Goal: Navigation & Orientation: Go to known website

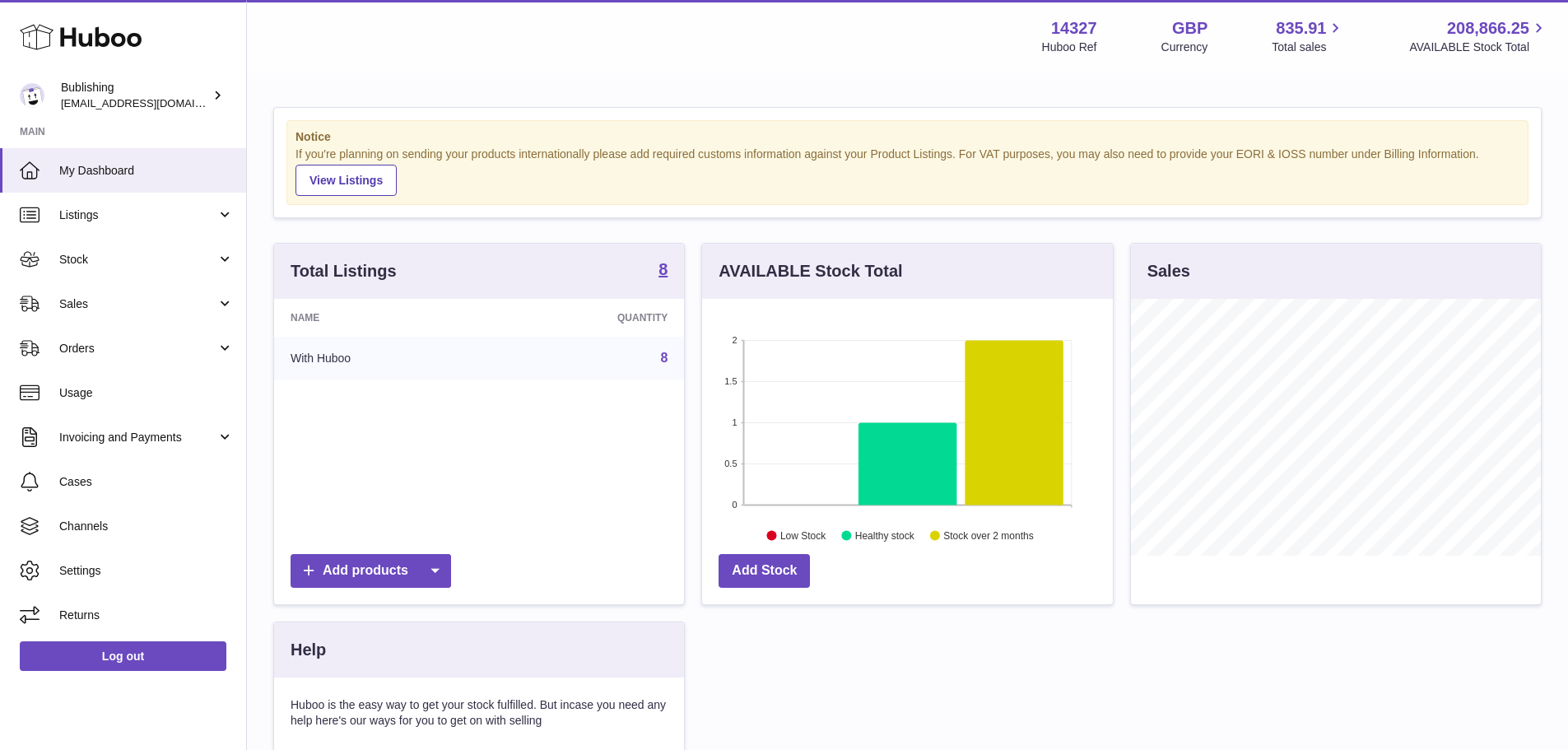
scroll to position [257, 411]
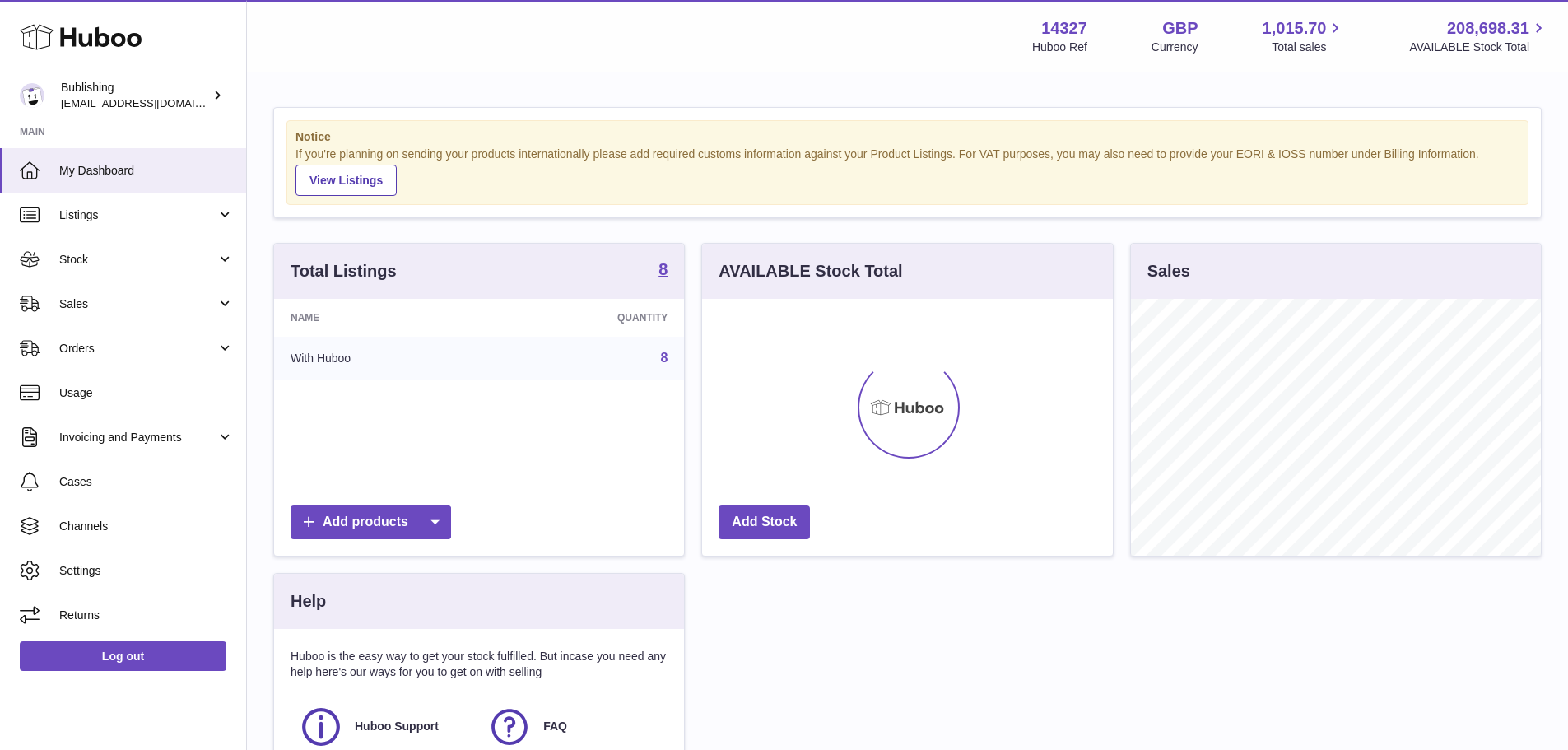
scroll to position [257, 411]
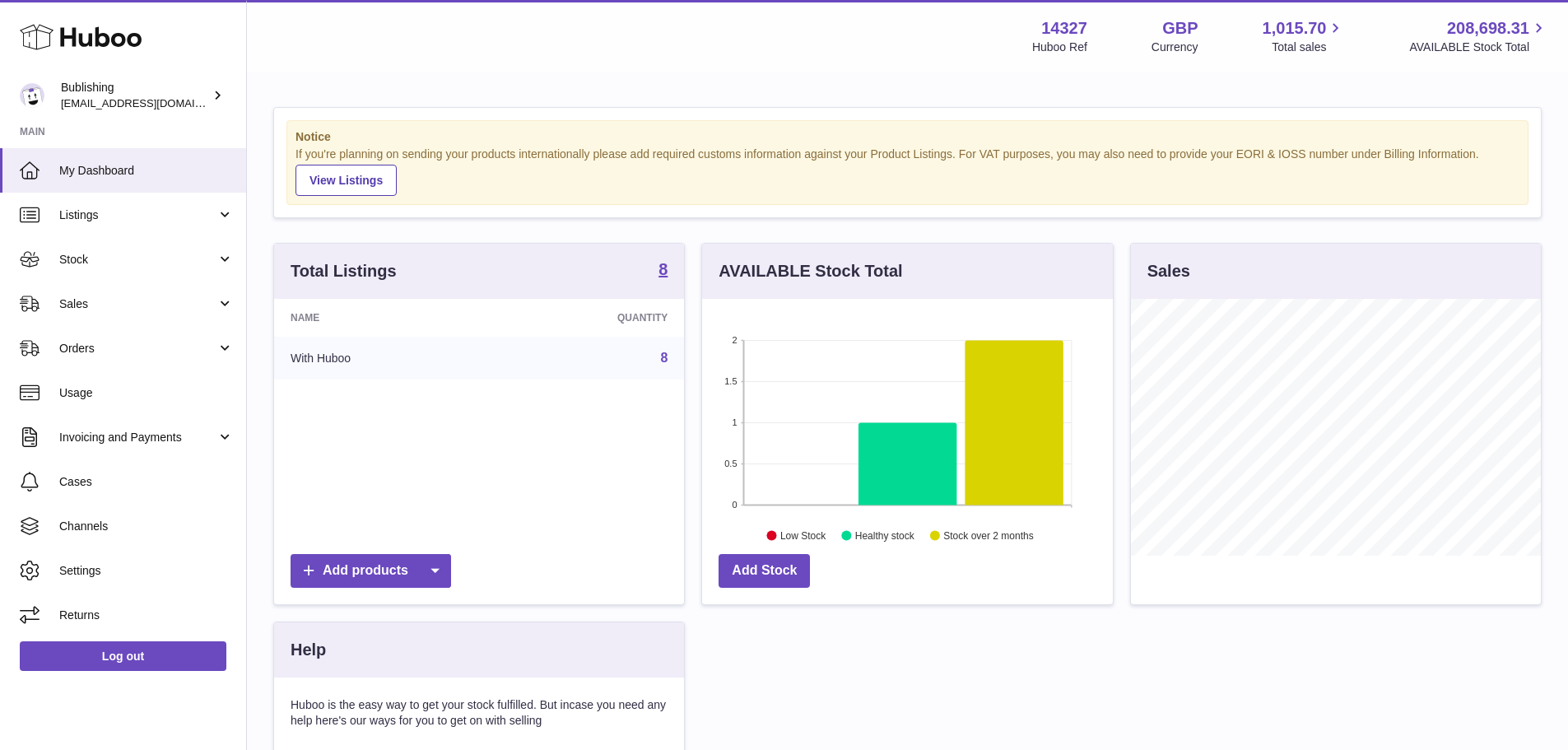
scroll to position [257, 411]
